Goal: Task Accomplishment & Management: Complete application form

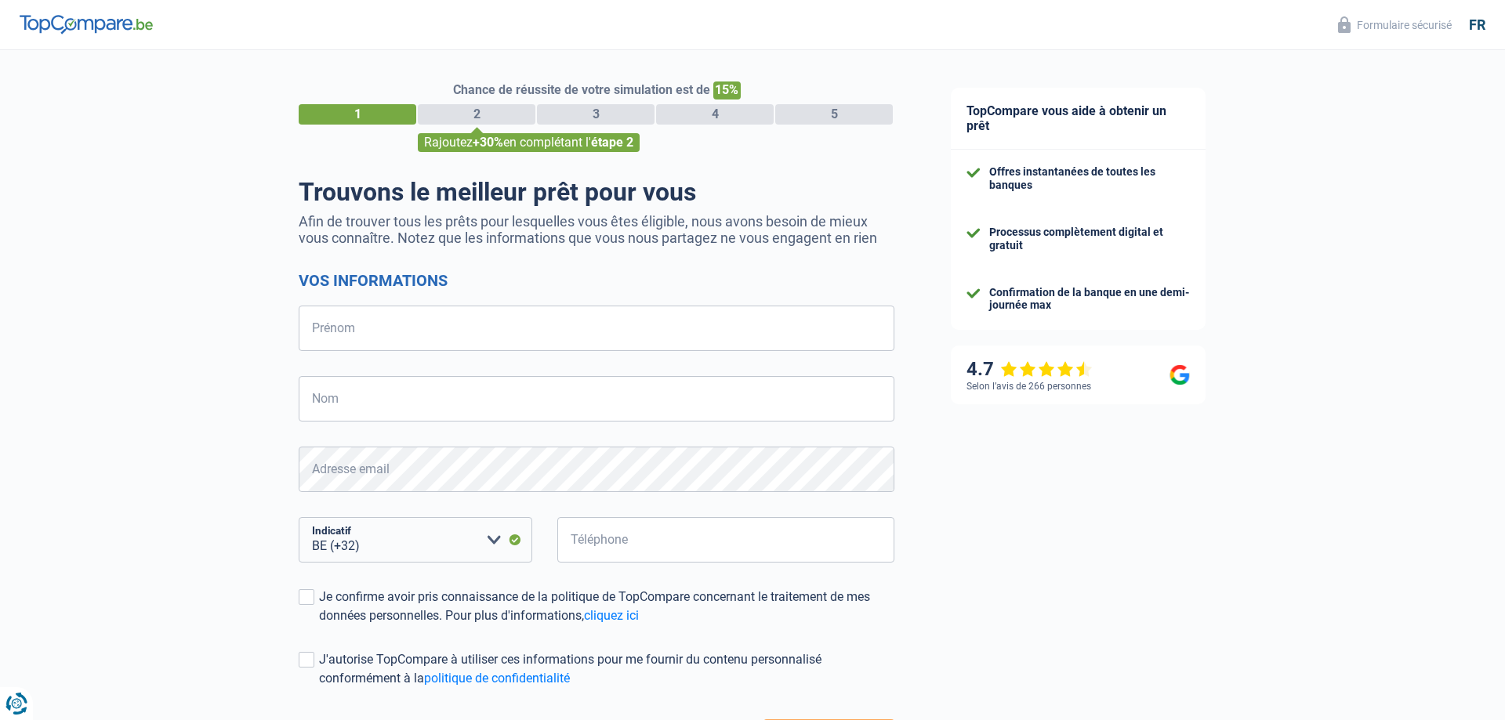
select select "32"
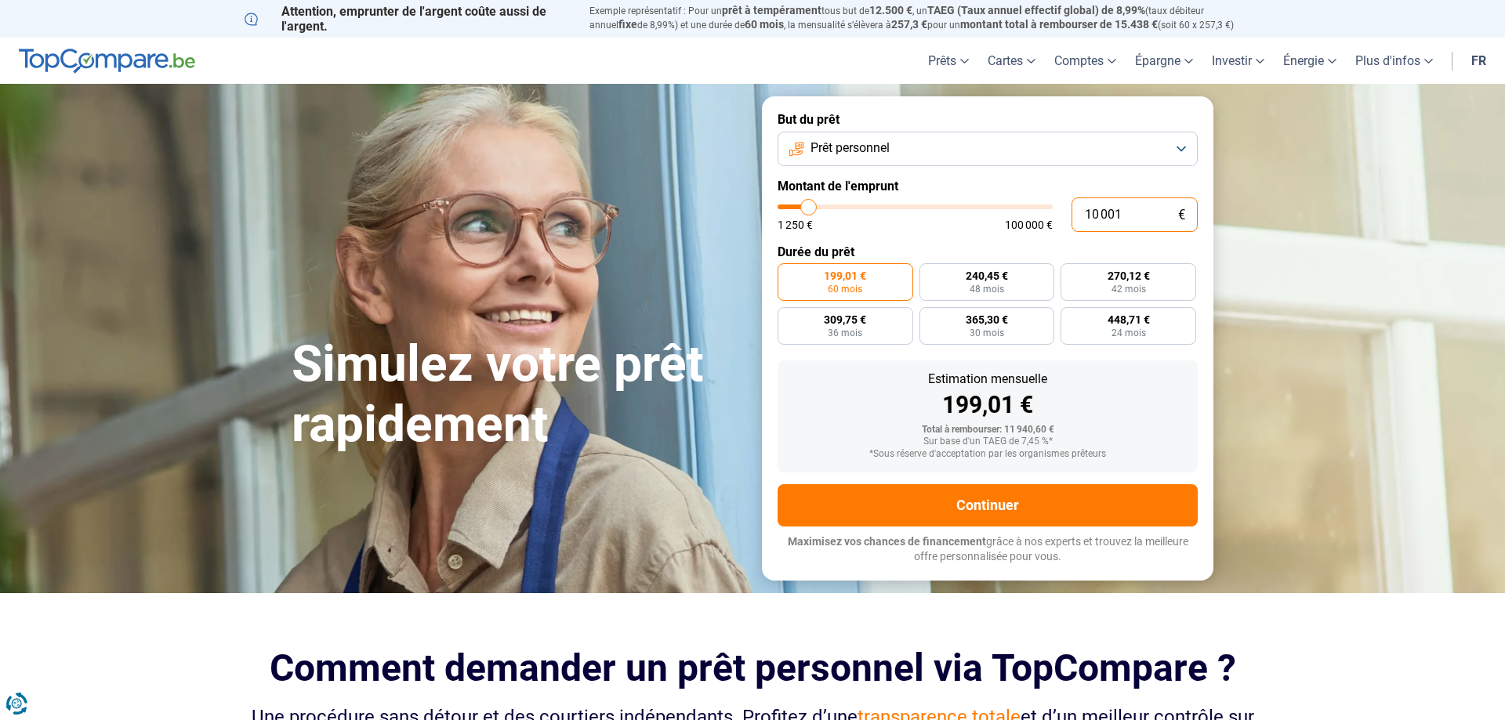
drag, startPoint x: 1151, startPoint y: 216, endPoint x: 1011, endPoint y: 216, distance: 140.3
click at [1071, 216] on input "10 001" at bounding box center [1134, 214] width 126 height 34
type input "5"
type input "1250"
type input "56"
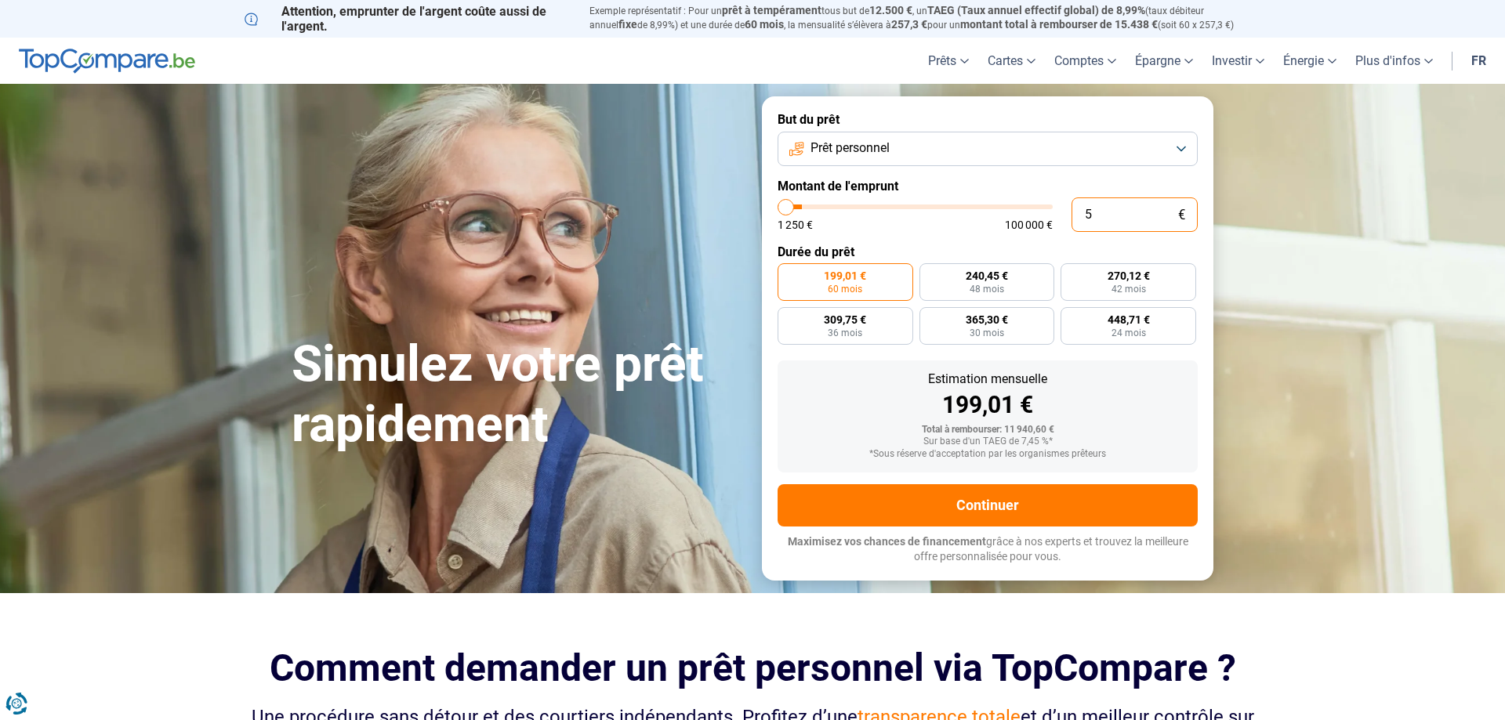
type input "1250"
type input "560"
type input "1250"
type input "5 600"
type input "5500"
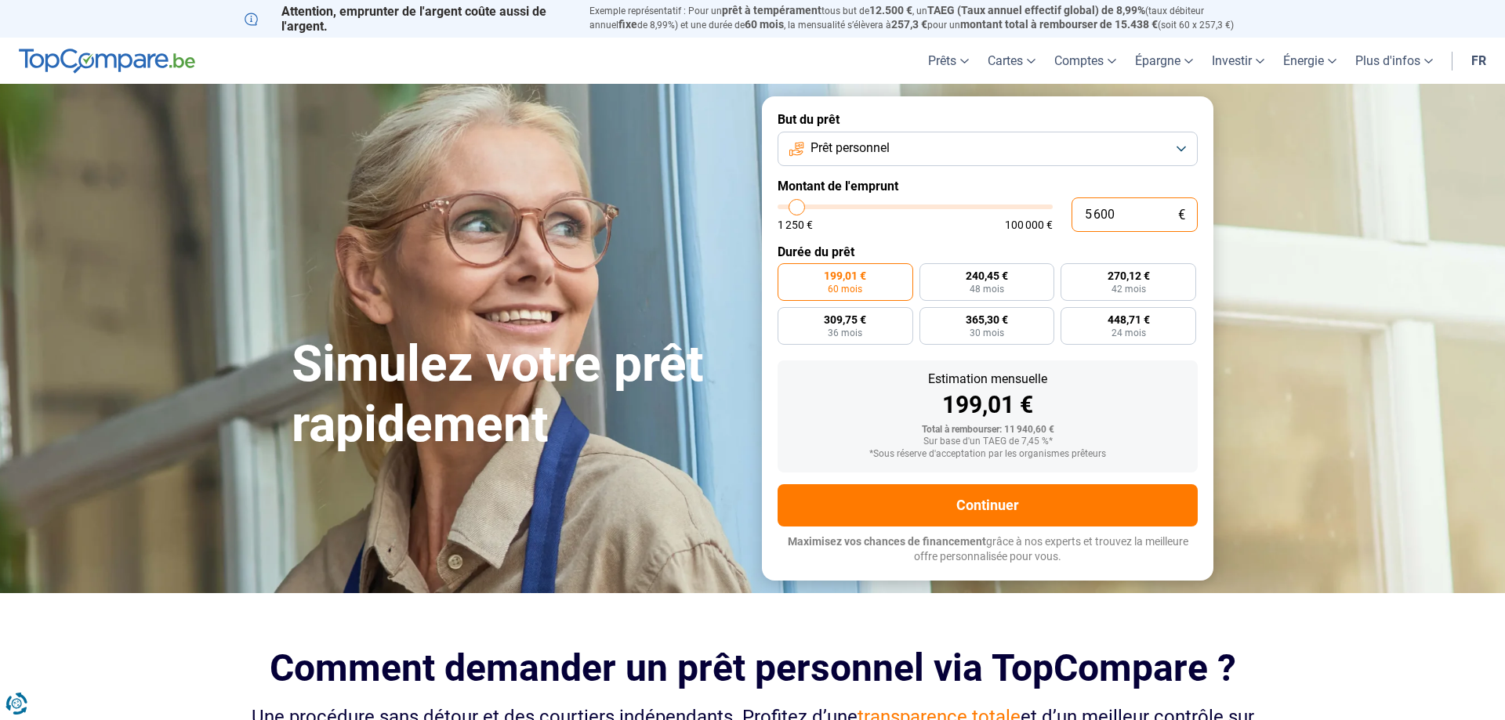
type input "56 000"
type input "56000"
radio input "false"
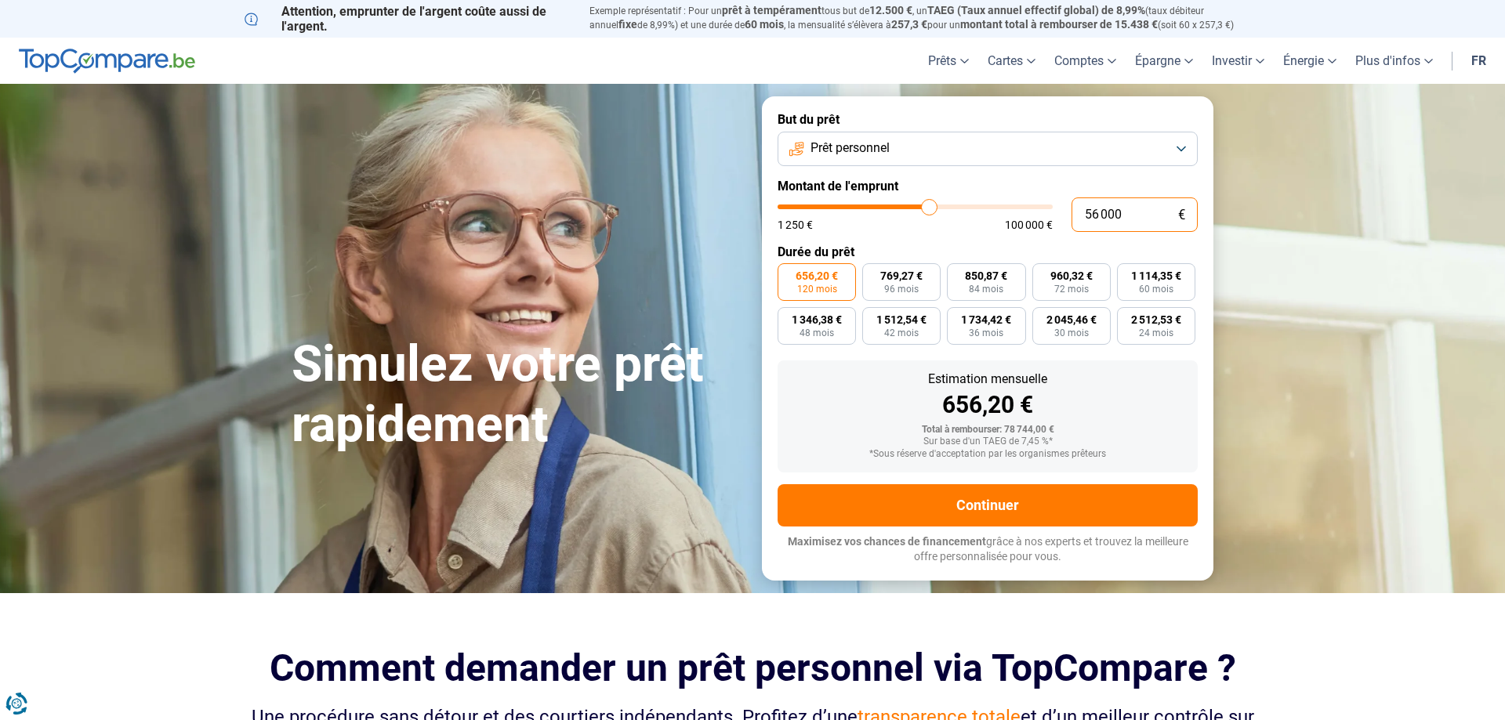
drag, startPoint x: 1131, startPoint y: 215, endPoint x: 1012, endPoint y: 226, distance: 119.5
click at [1071, 224] on input "56 000" at bounding box center [1134, 214] width 126 height 34
click at [909, 140] on button "Prêt personnel" at bounding box center [987, 149] width 420 height 34
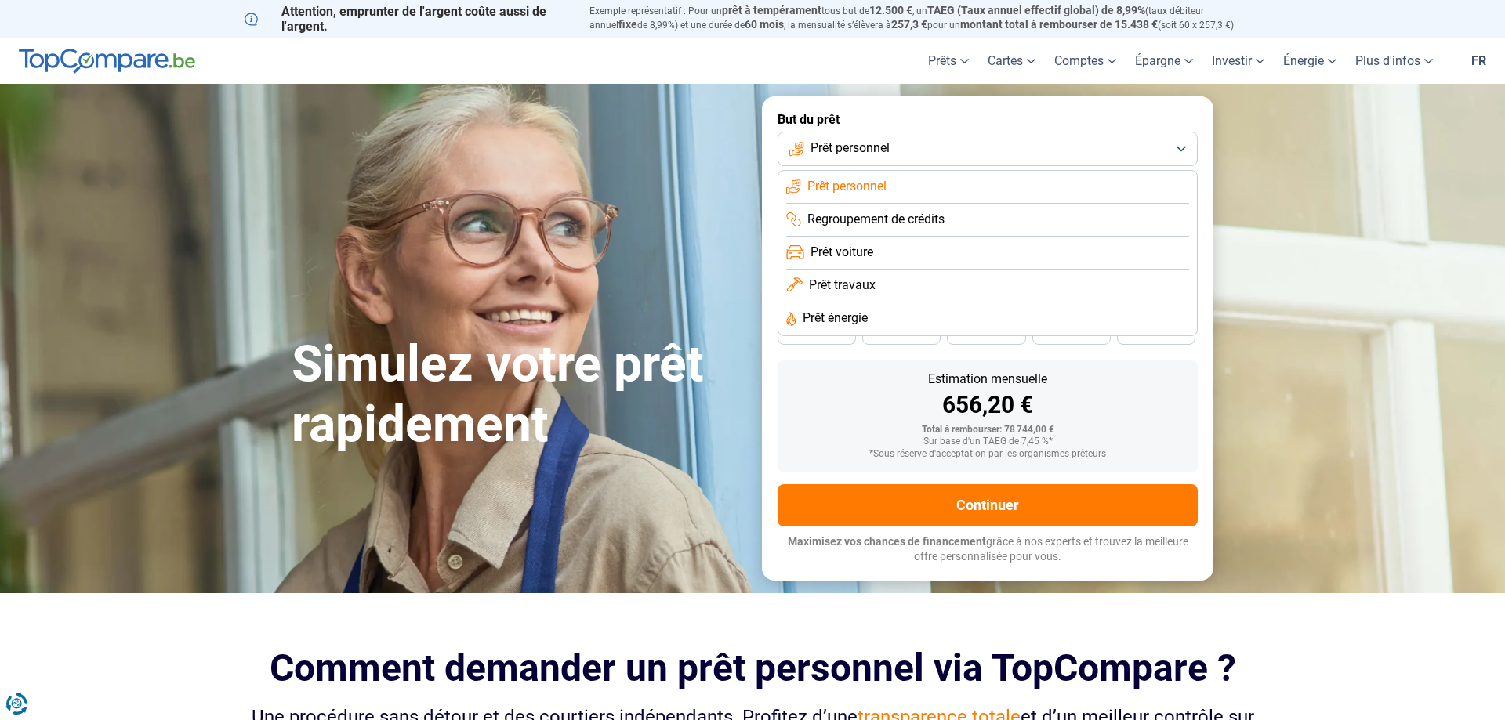
click at [896, 244] on li "Prêt voiture" at bounding box center [987, 253] width 403 height 33
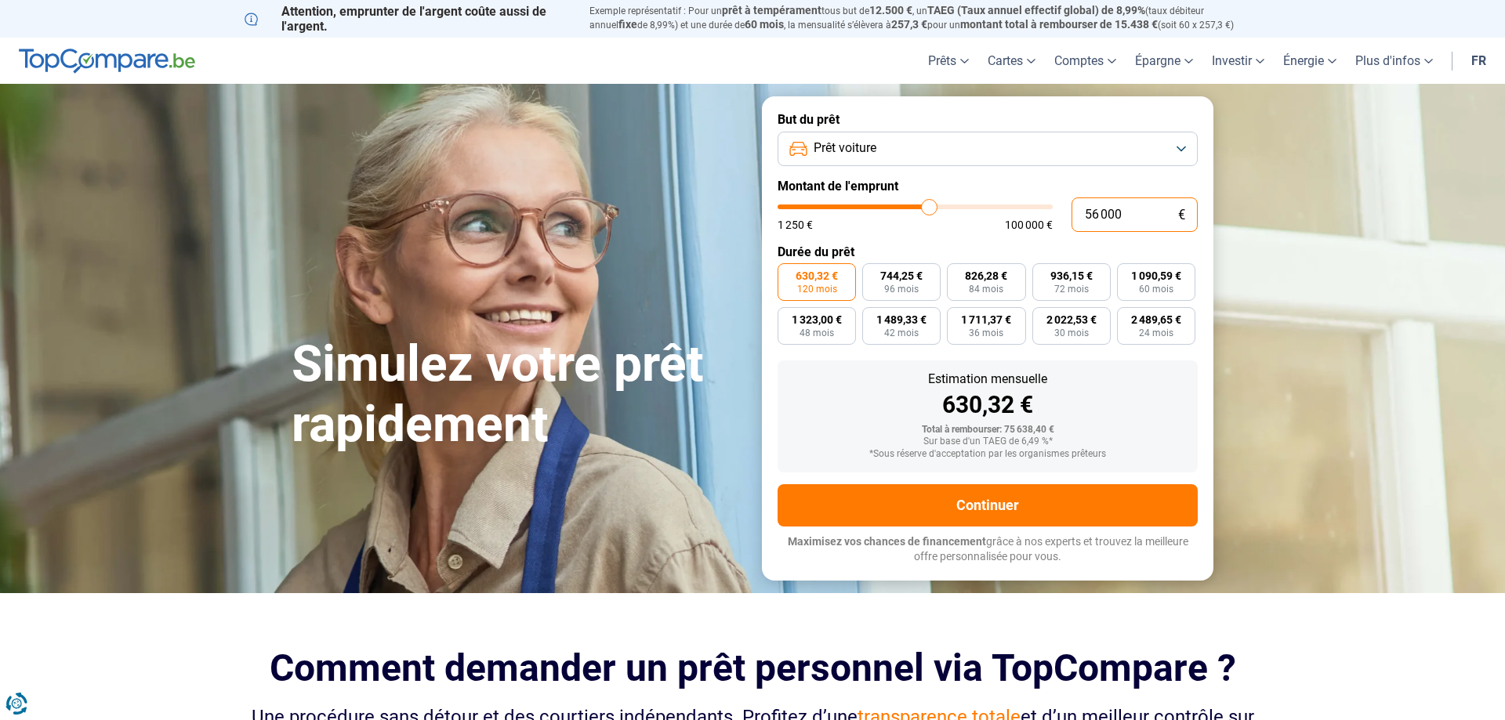
click at [1138, 213] on input "56 000" at bounding box center [1134, 214] width 126 height 34
drag, startPoint x: 1159, startPoint y: 213, endPoint x: 981, endPoint y: 210, distance: 177.9
click at [1071, 210] on input "56 000" at bounding box center [1134, 214] width 126 height 34
type input "5"
type input "1250"
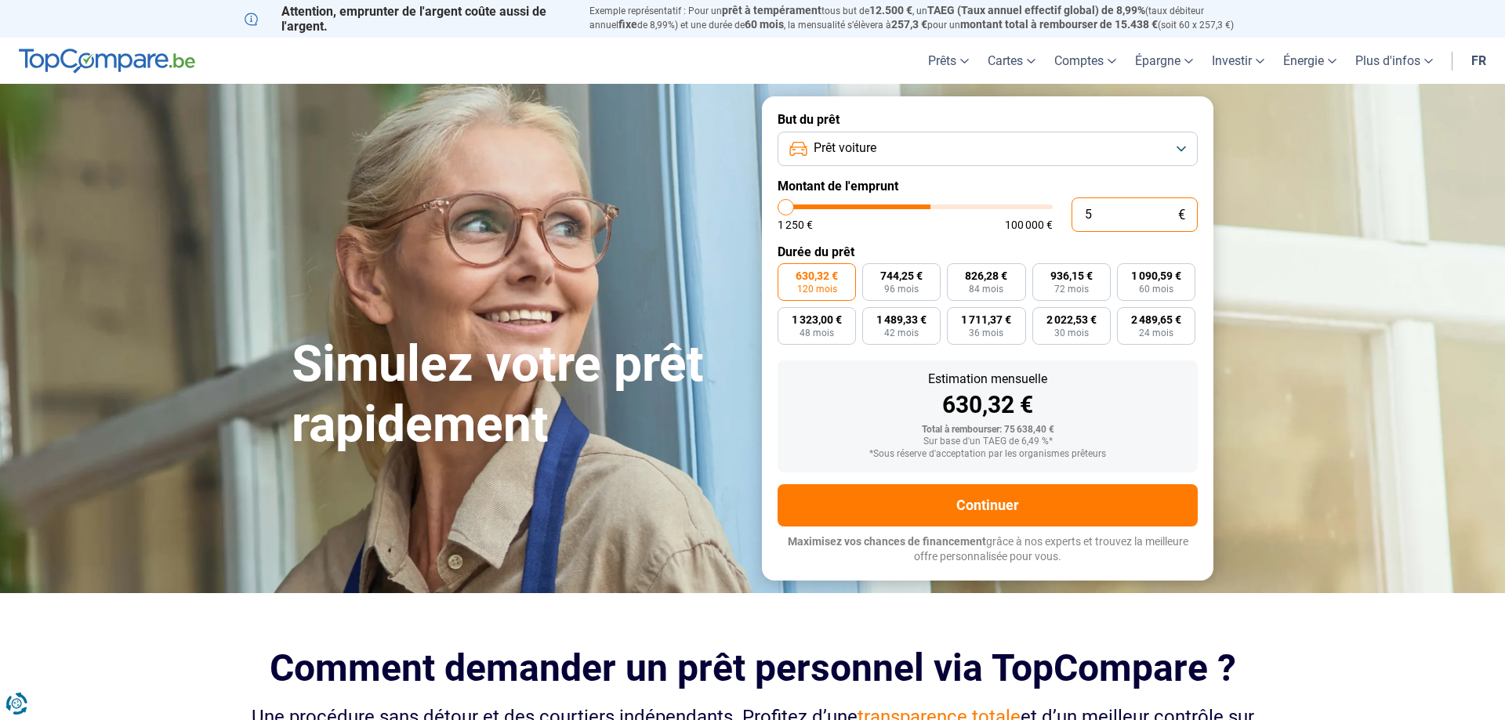
type input "55"
type input "1250"
type input "550"
type input "1250"
type input "5 500"
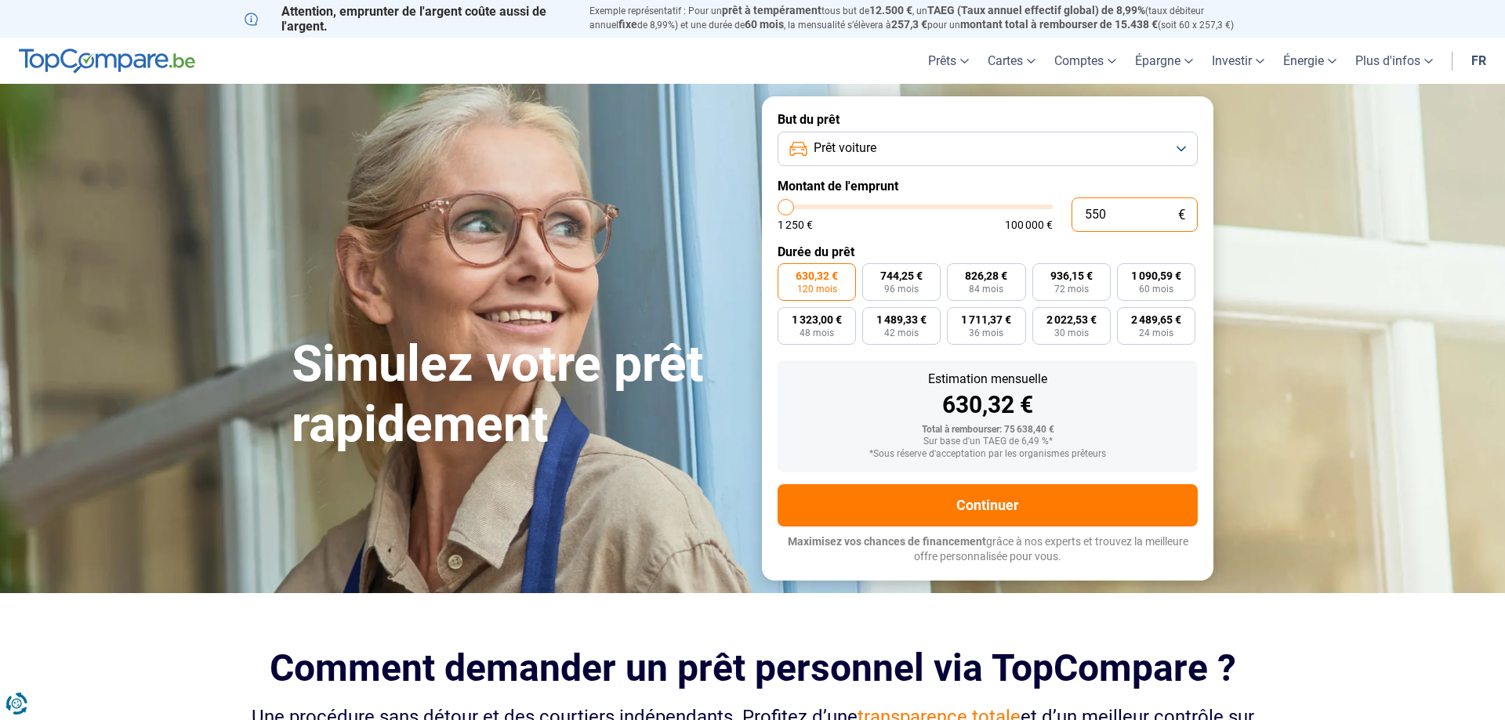
type input "5500"
type input "55 000"
type input "55000"
drag, startPoint x: 1146, startPoint y: 213, endPoint x: 894, endPoint y: 211, distance: 251.6
click at [1071, 212] on input "55 000" at bounding box center [1134, 214] width 126 height 34
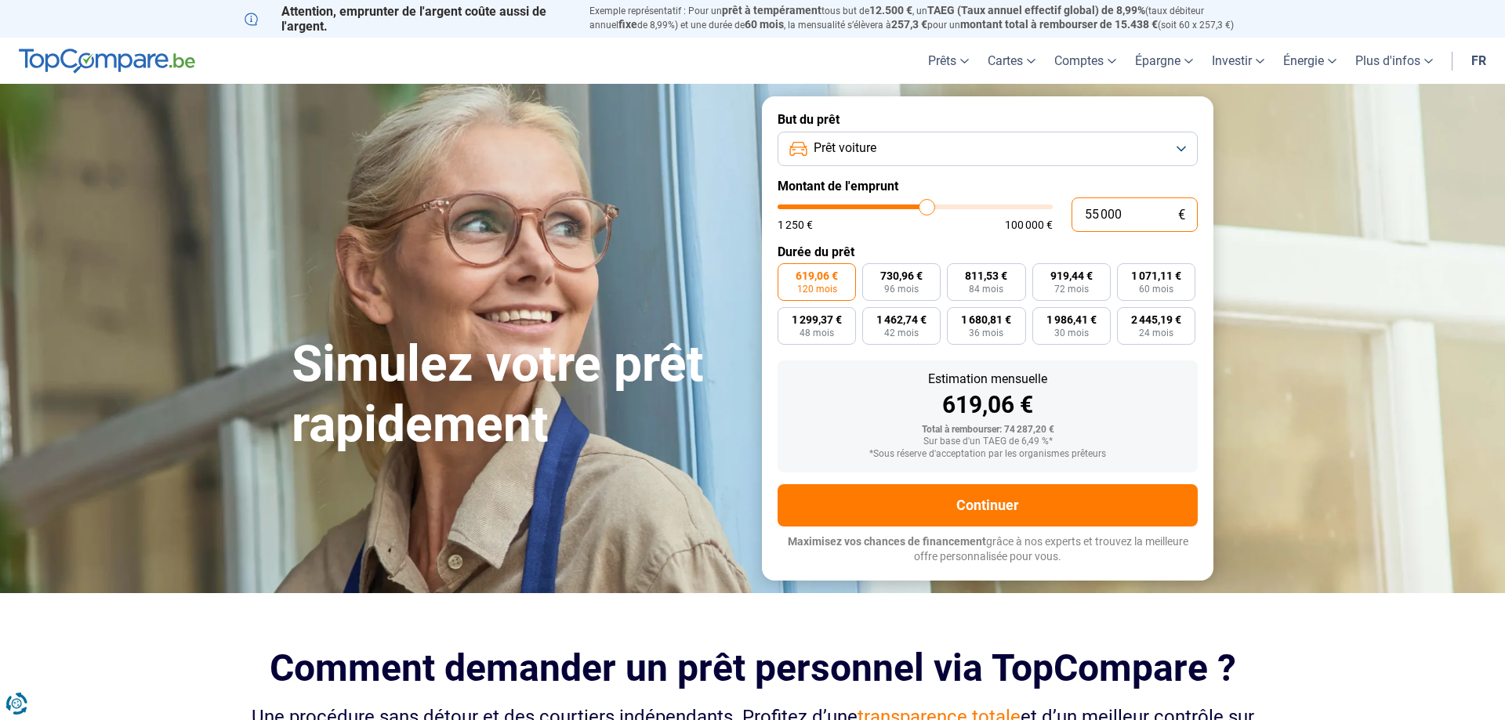
type input "5"
type input "1250"
type input "56"
type input "1250"
type input "560"
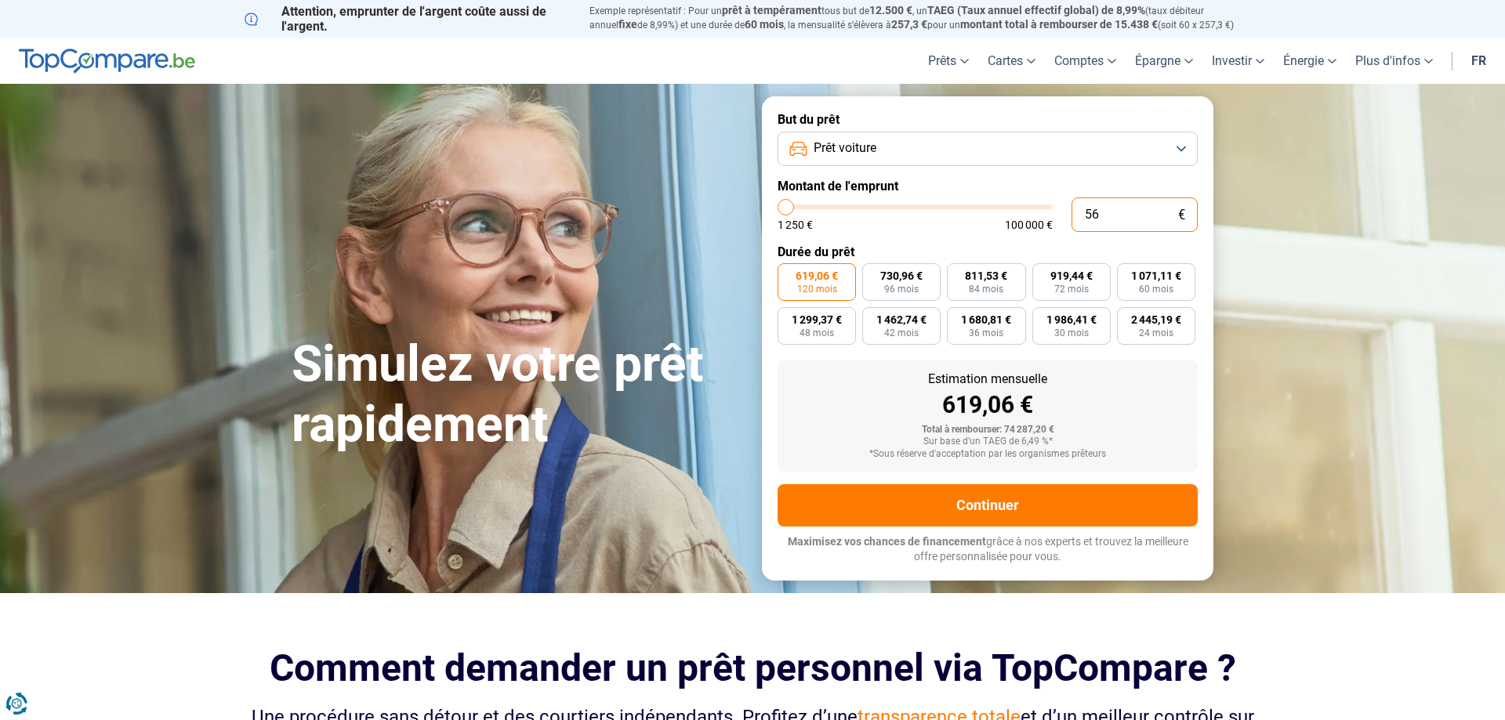
type input "1250"
type input "5 600"
type input "5500"
type input "56 000"
type input "56000"
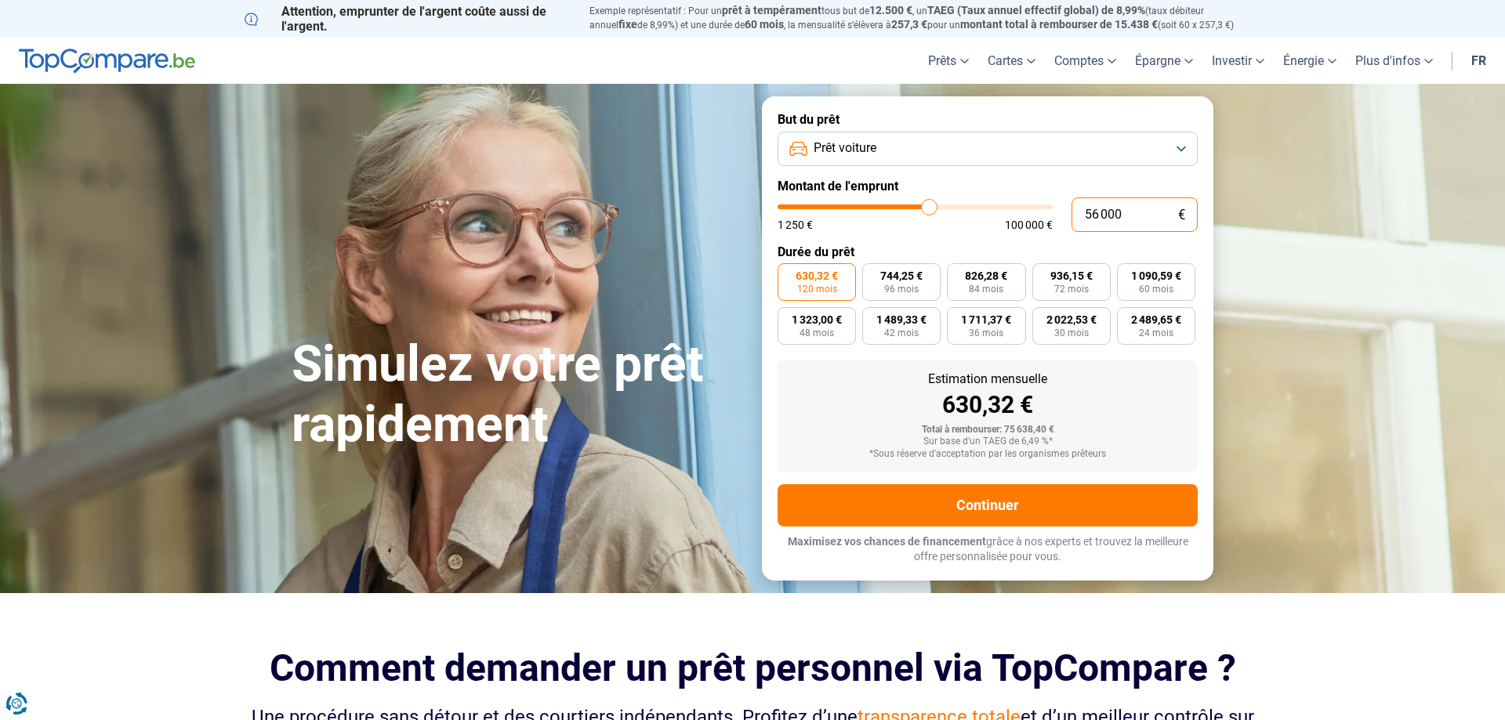
type input "5 600"
type input "5500"
type input "560"
type input "1250"
type input "56"
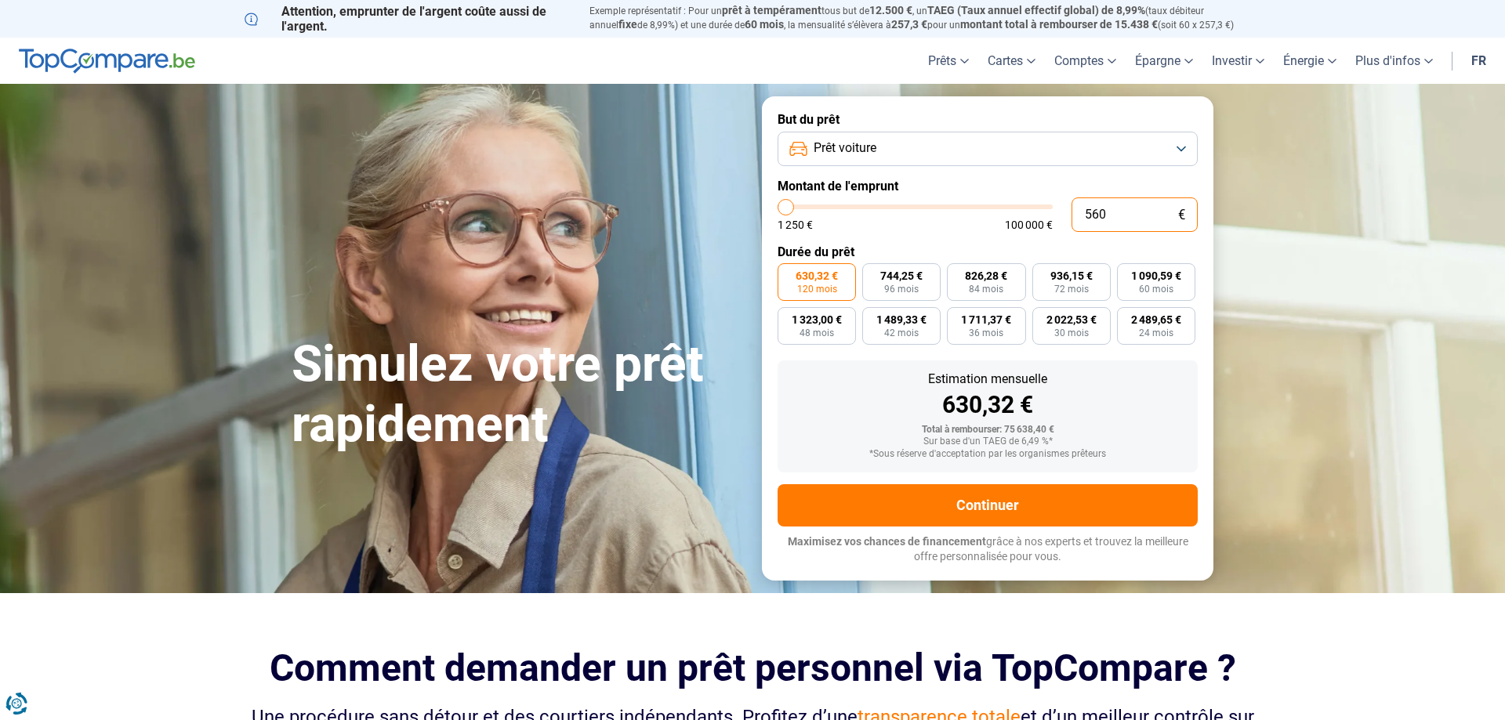
type input "1250"
type input "5"
type input "1250"
type input "0"
type input "1250"
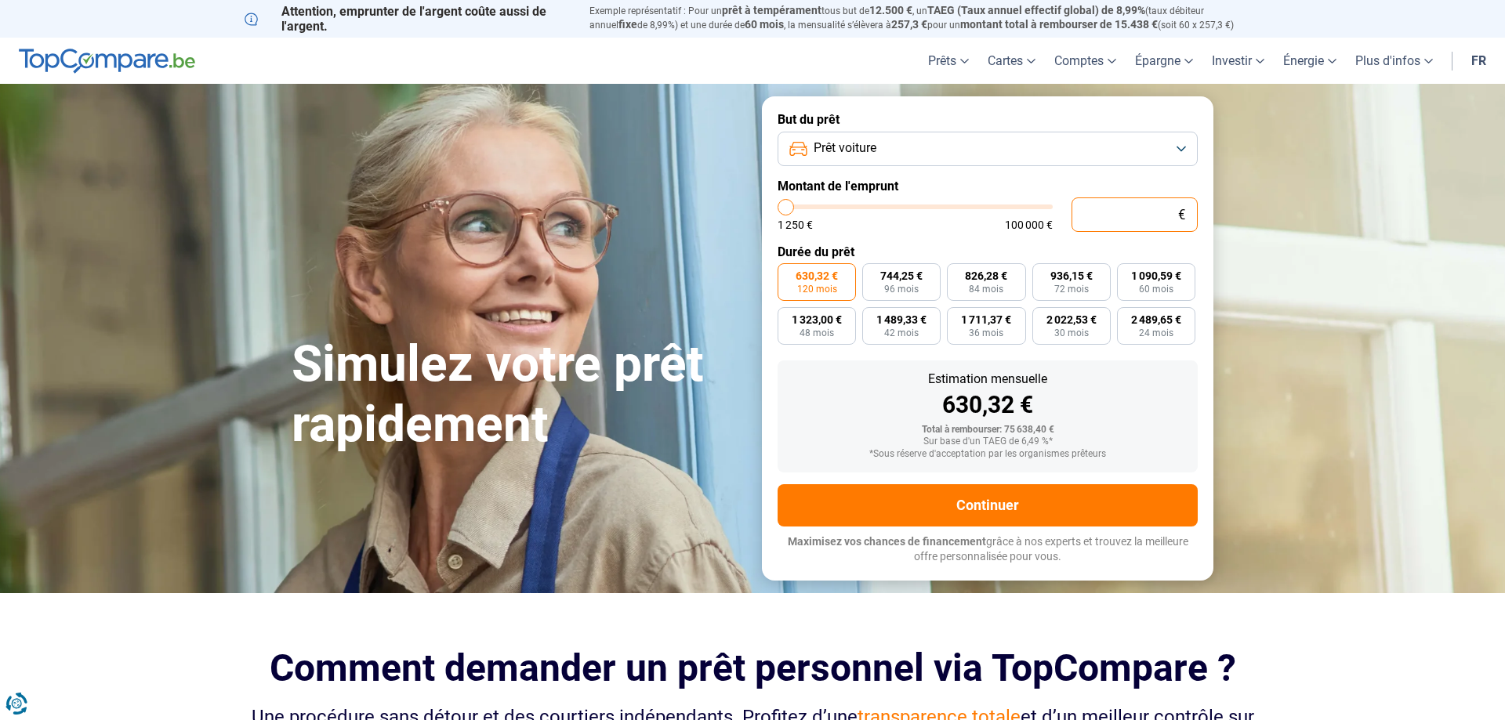
type input "6"
type input "1250"
type input "62"
type input "1250"
type input "620"
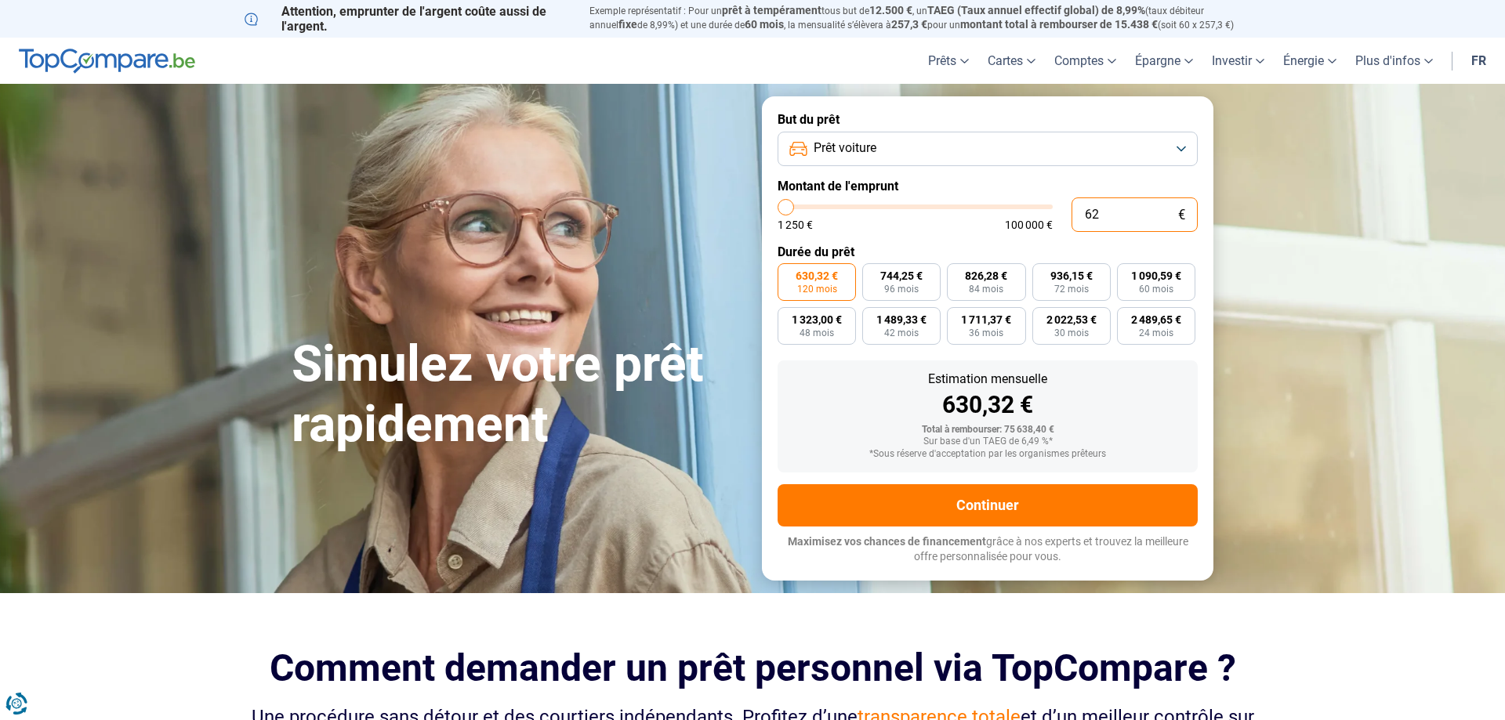
type input "1250"
type input "6 200"
type input "6250"
type input "62 000"
type input "62000"
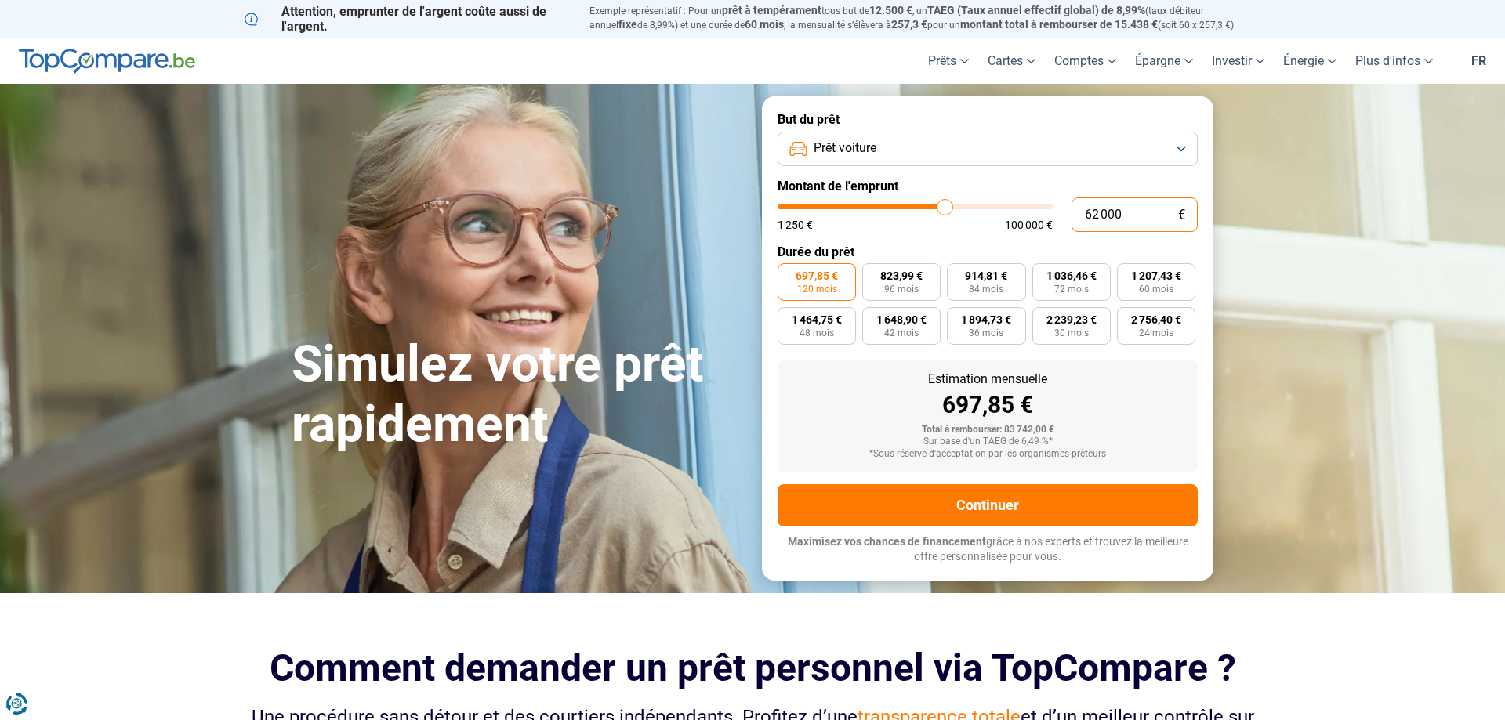
type input "6 200"
type input "6250"
type input "620"
type input "1250"
type input "62"
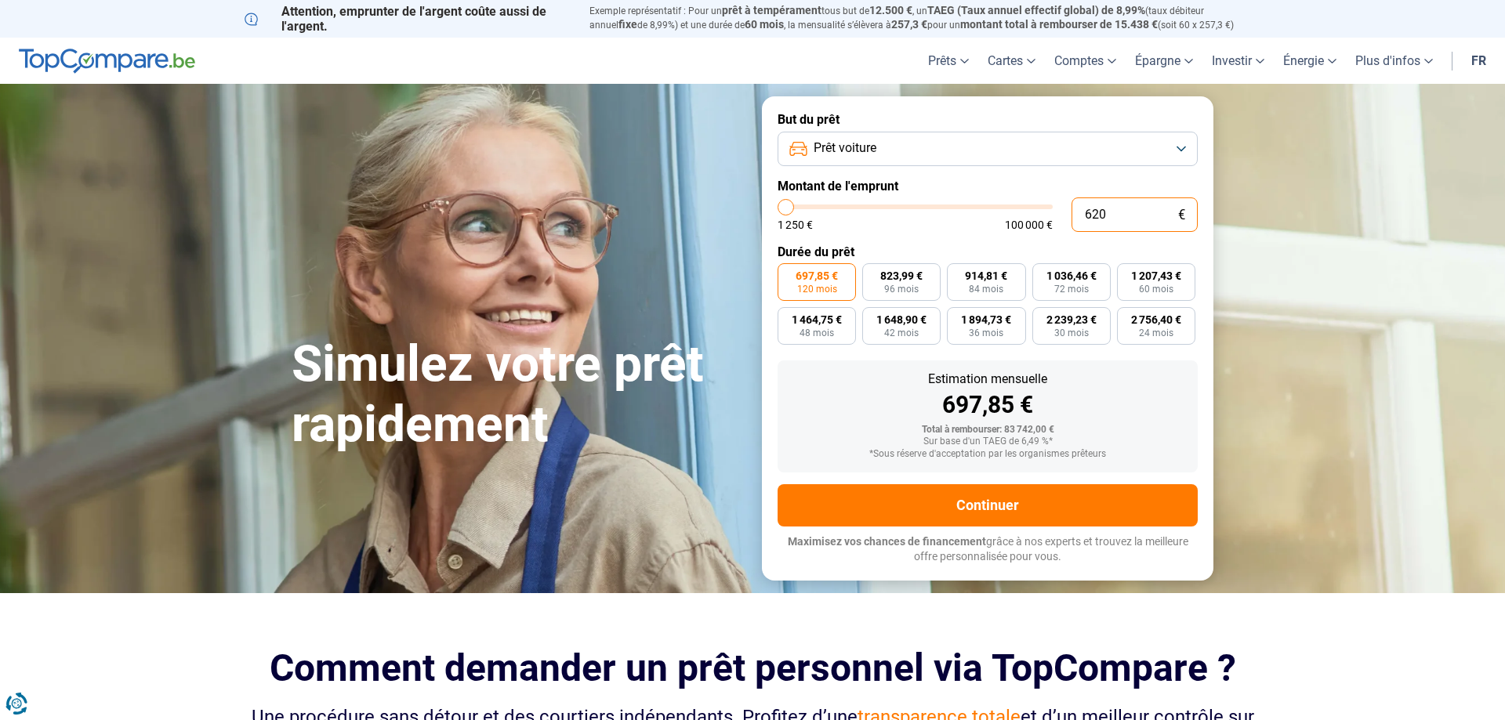
type input "1250"
type input "6"
type input "1250"
type input "0"
type input "1250"
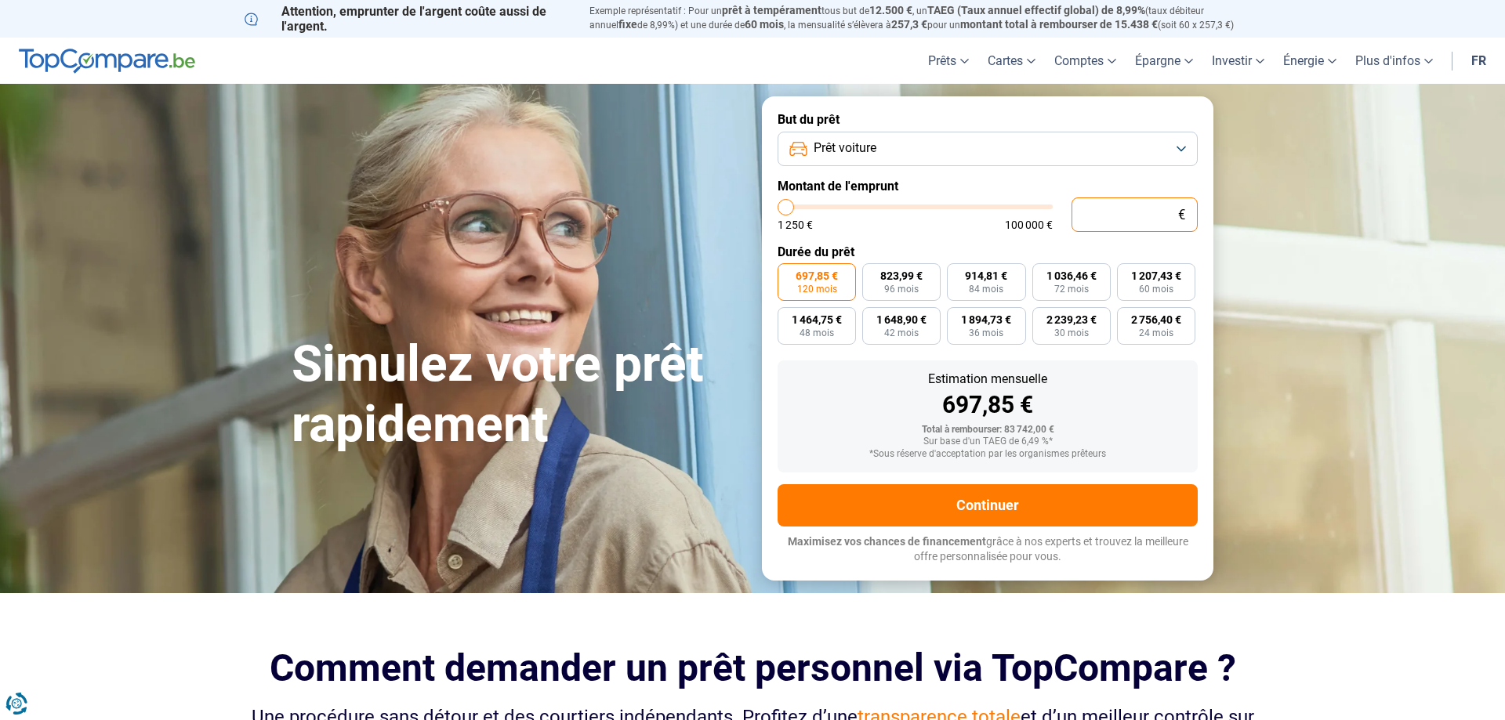
type input "5"
type input "1250"
type input "56"
type input "1250"
type input "560"
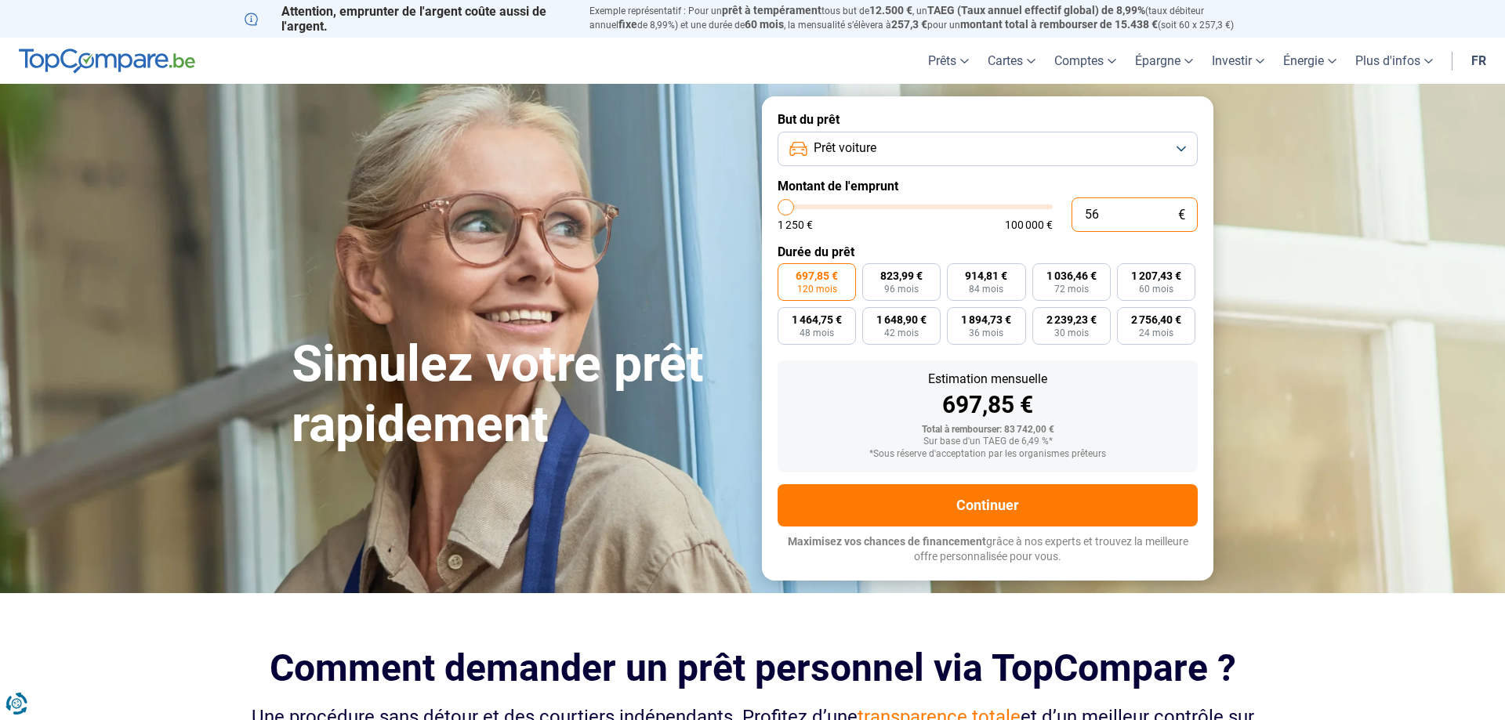
type input "1250"
type input "5 600"
type input "5500"
type input "56 000"
type input "56000"
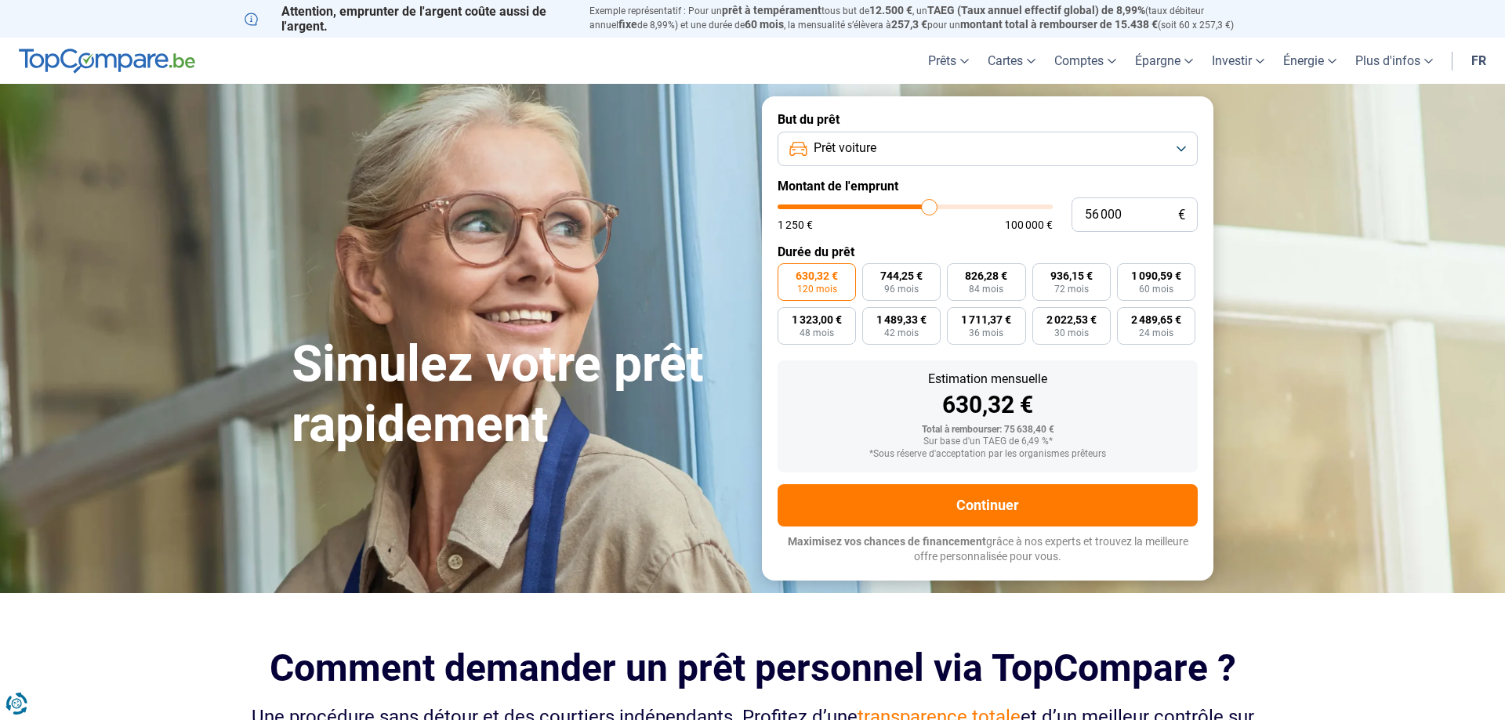
click at [1053, 255] on label "Durée du prêt" at bounding box center [987, 251] width 420 height 15
drag, startPoint x: 1049, startPoint y: 218, endPoint x: 1034, endPoint y: 218, distance: 14.9
click at [1071, 218] on input "56 000" at bounding box center [1134, 214] width 126 height 34
type input "5"
type input "1250"
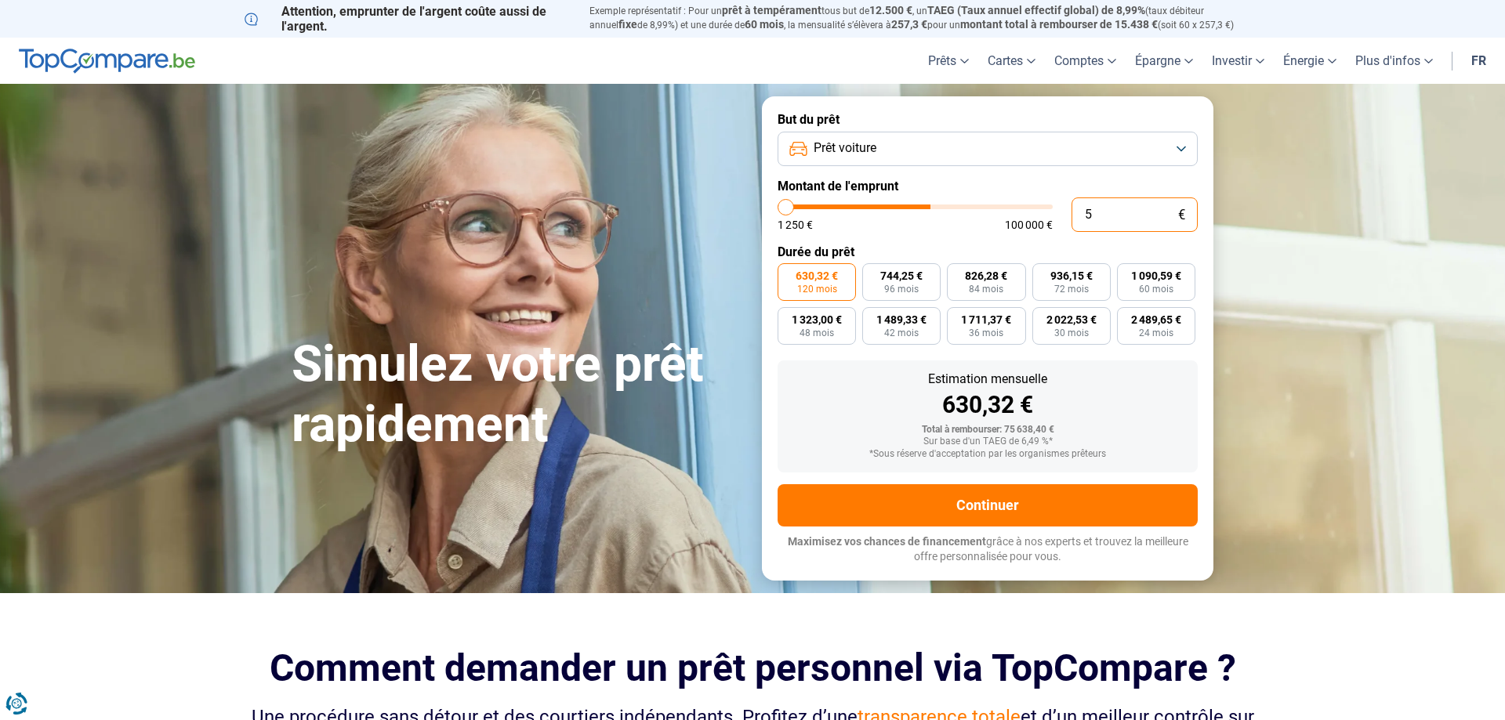
type input "50"
type input "1250"
type input "500"
type input "1250"
type input "5 000"
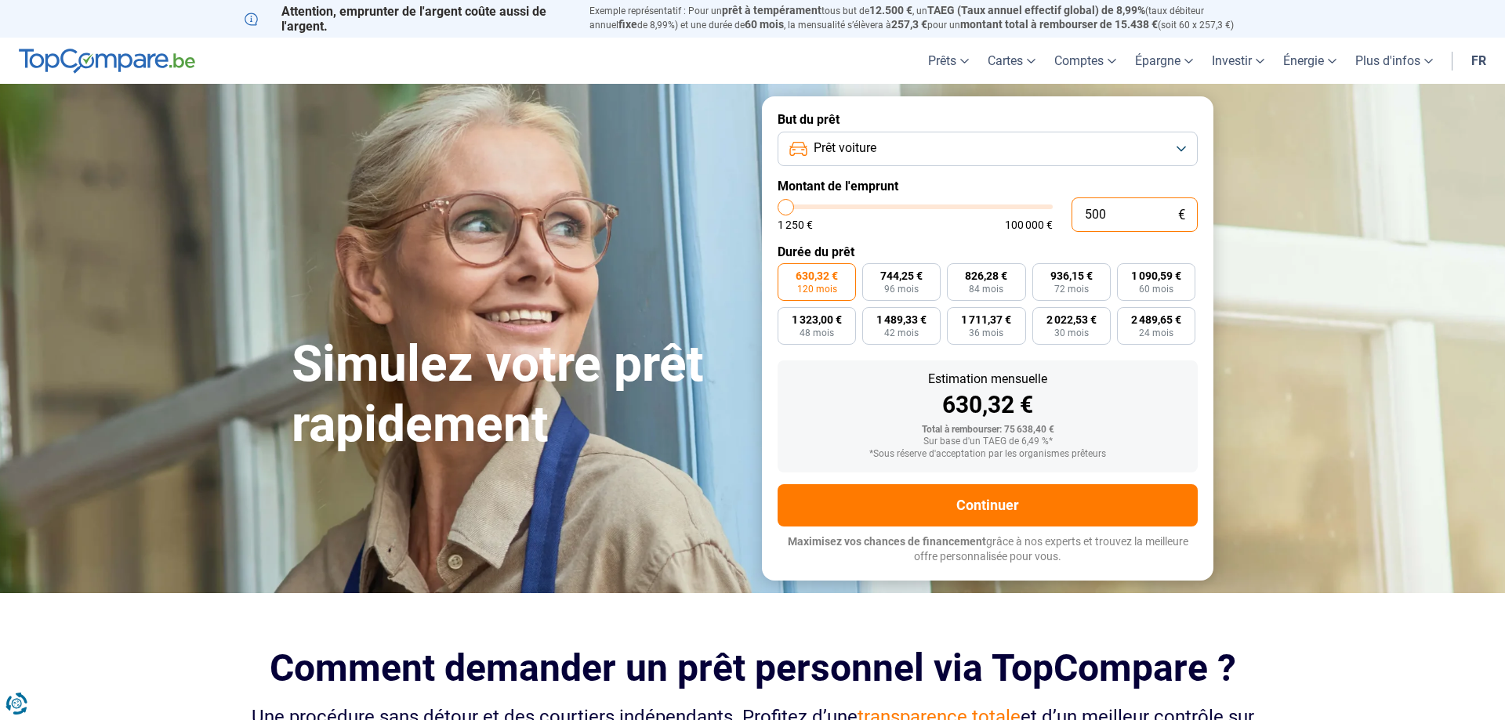
type input "5000"
type input "50 000"
type input "50000"
